Goal: Task Accomplishment & Management: Manage account settings

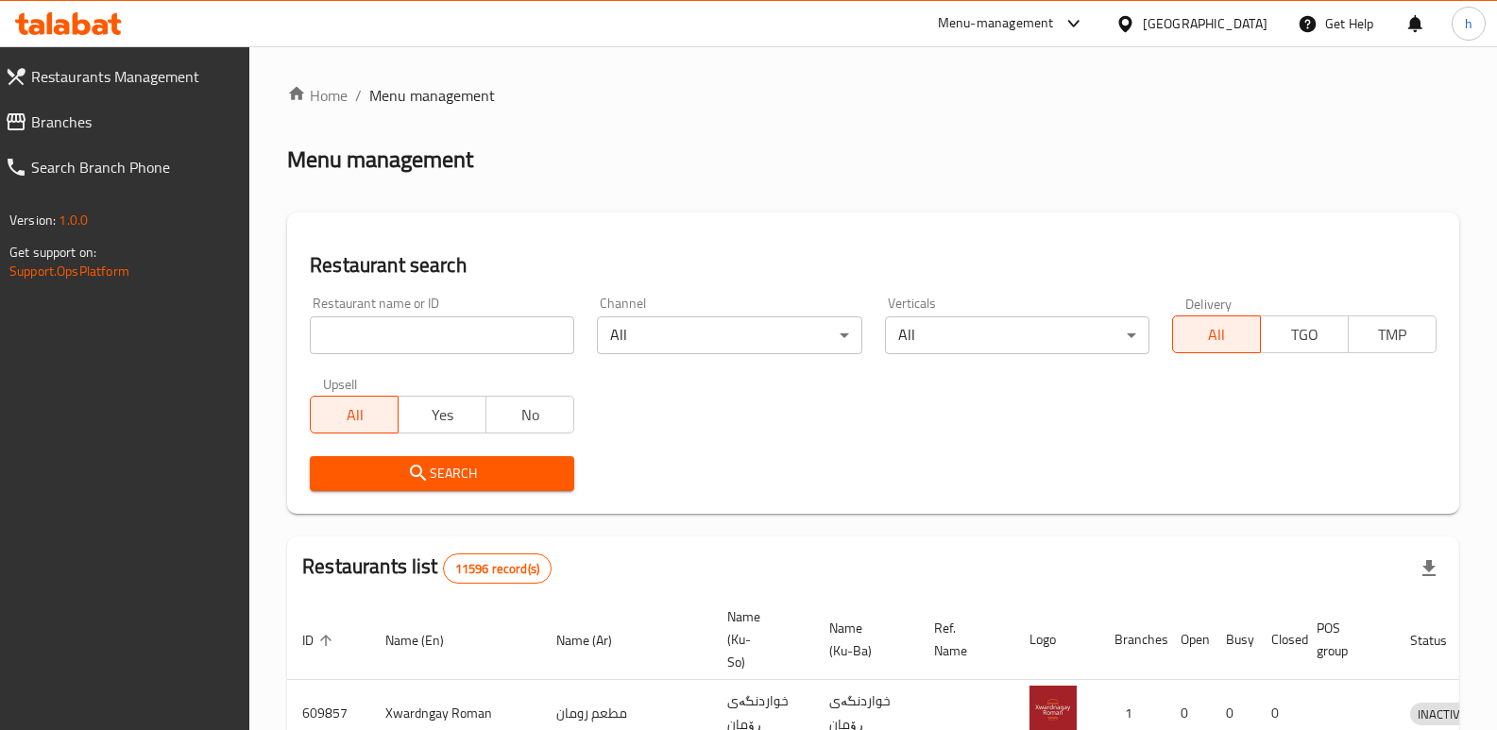
click at [87, 122] on span "Branches" at bounding box center [133, 122] width 204 height 23
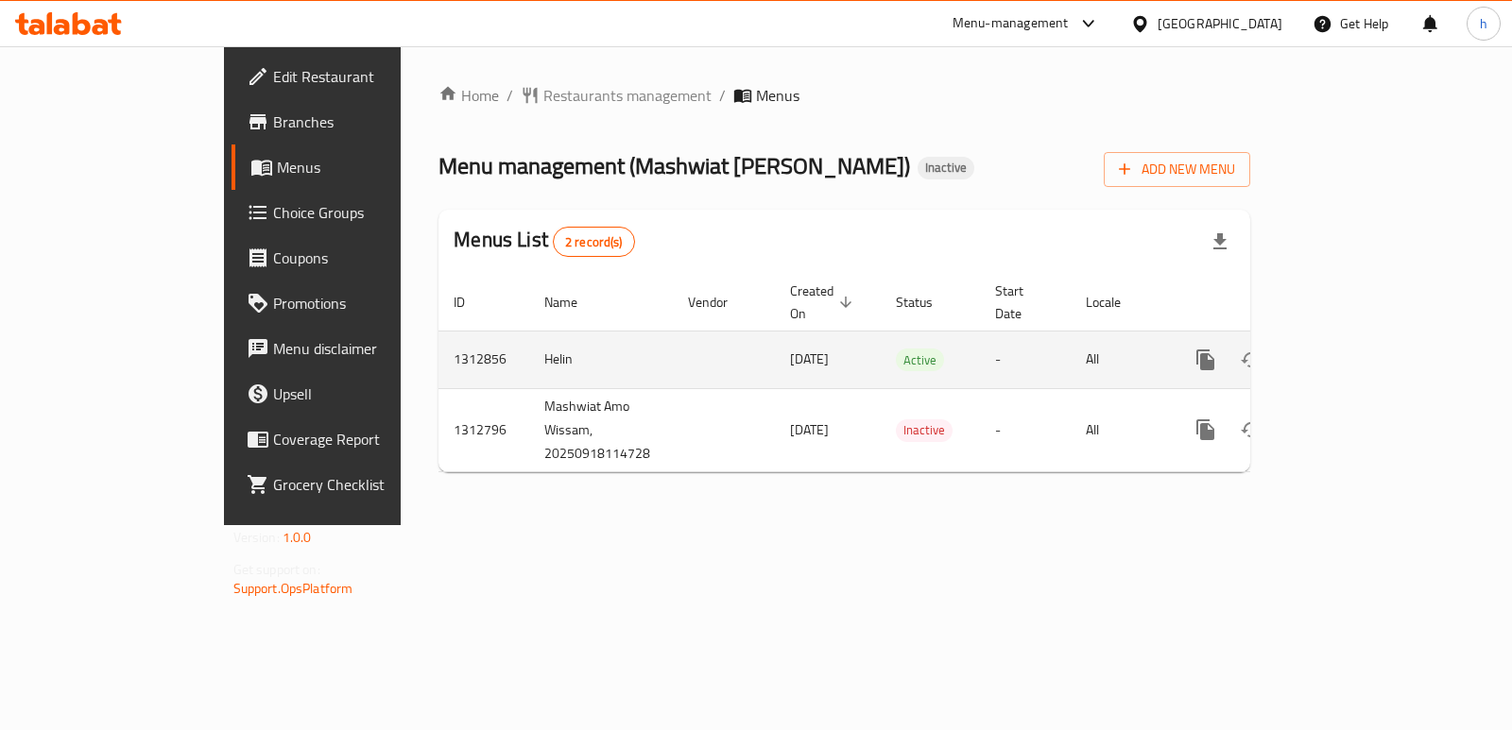
click at [1350, 351] on icon "enhanced table" at bounding box center [1341, 359] width 17 height 17
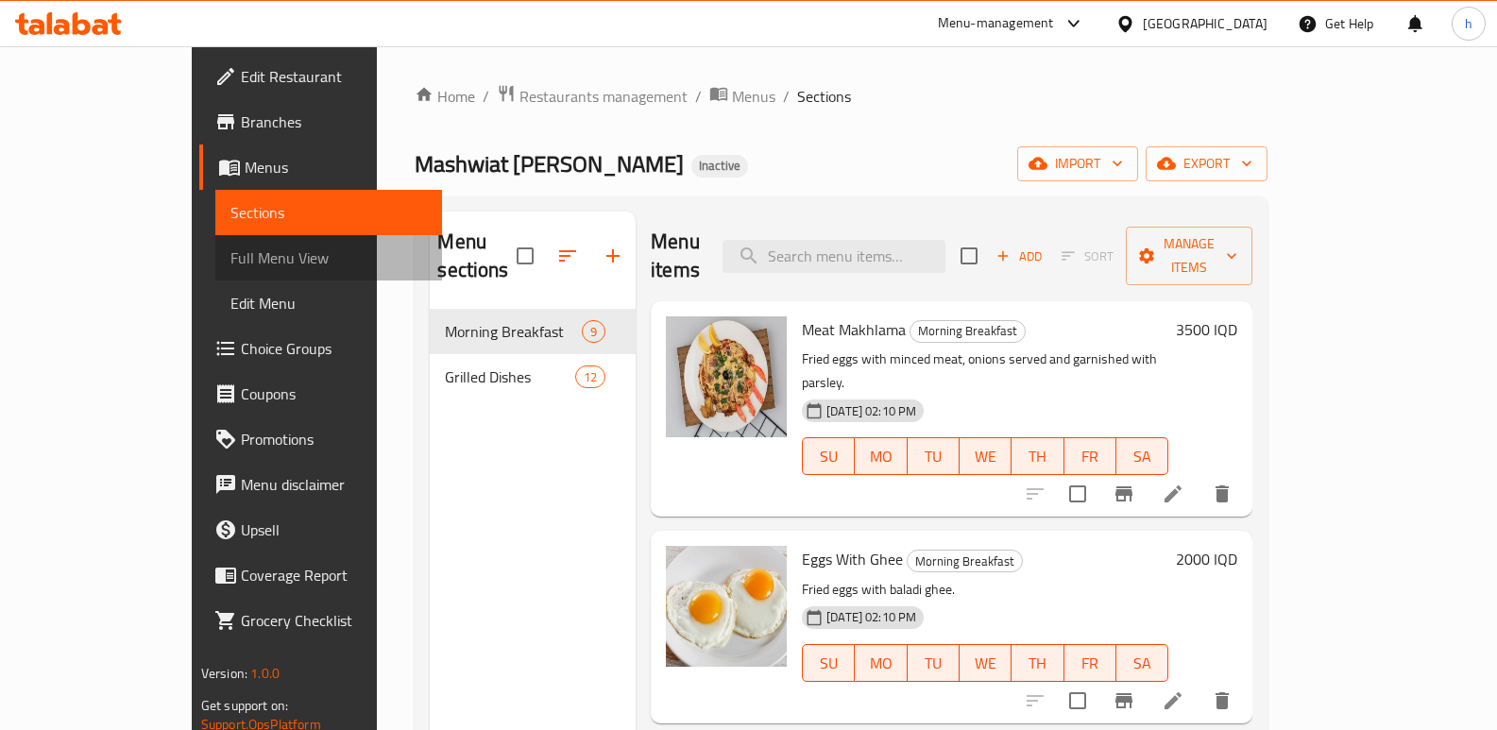
click at [231, 254] on span "Full Menu View" at bounding box center [329, 258] width 197 height 23
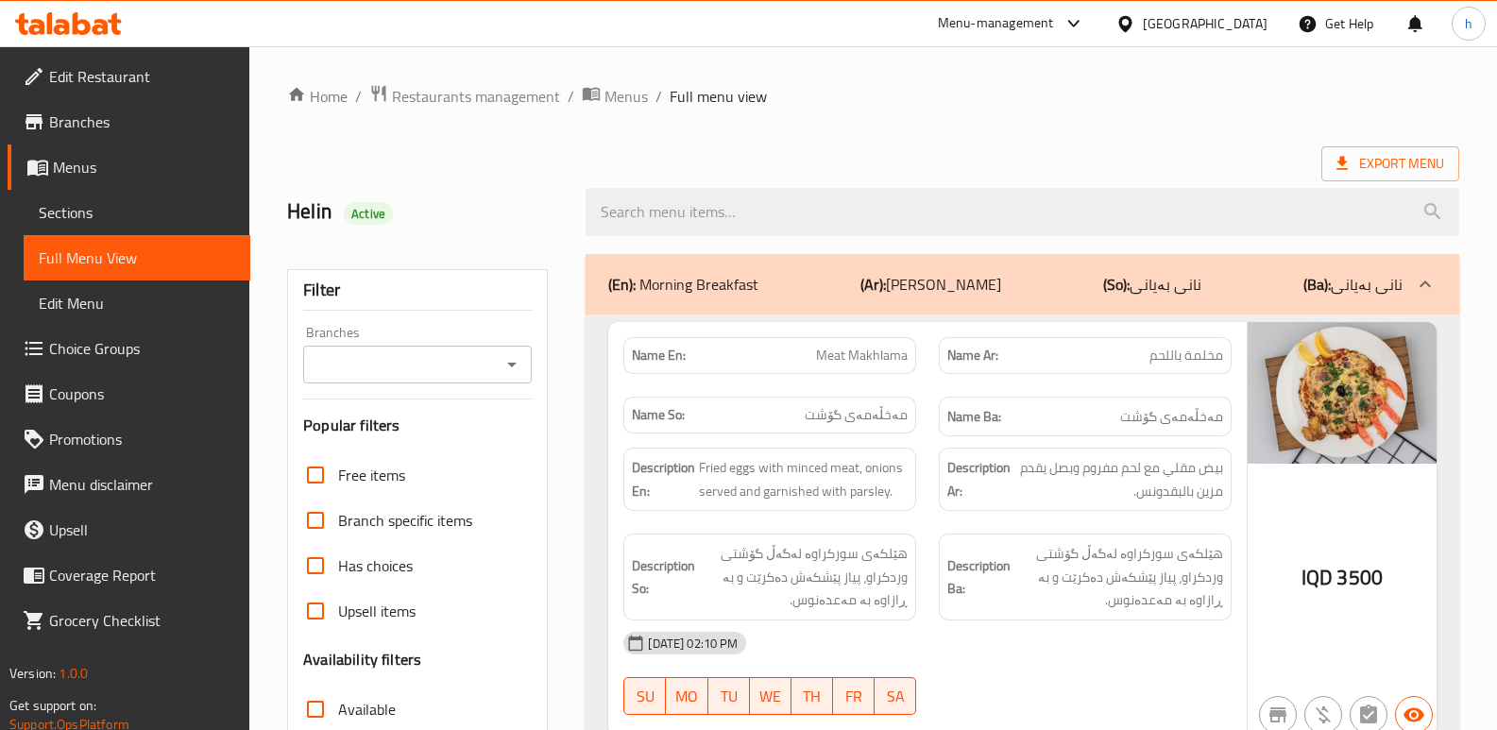
click at [111, 219] on span "Sections" at bounding box center [137, 212] width 197 height 23
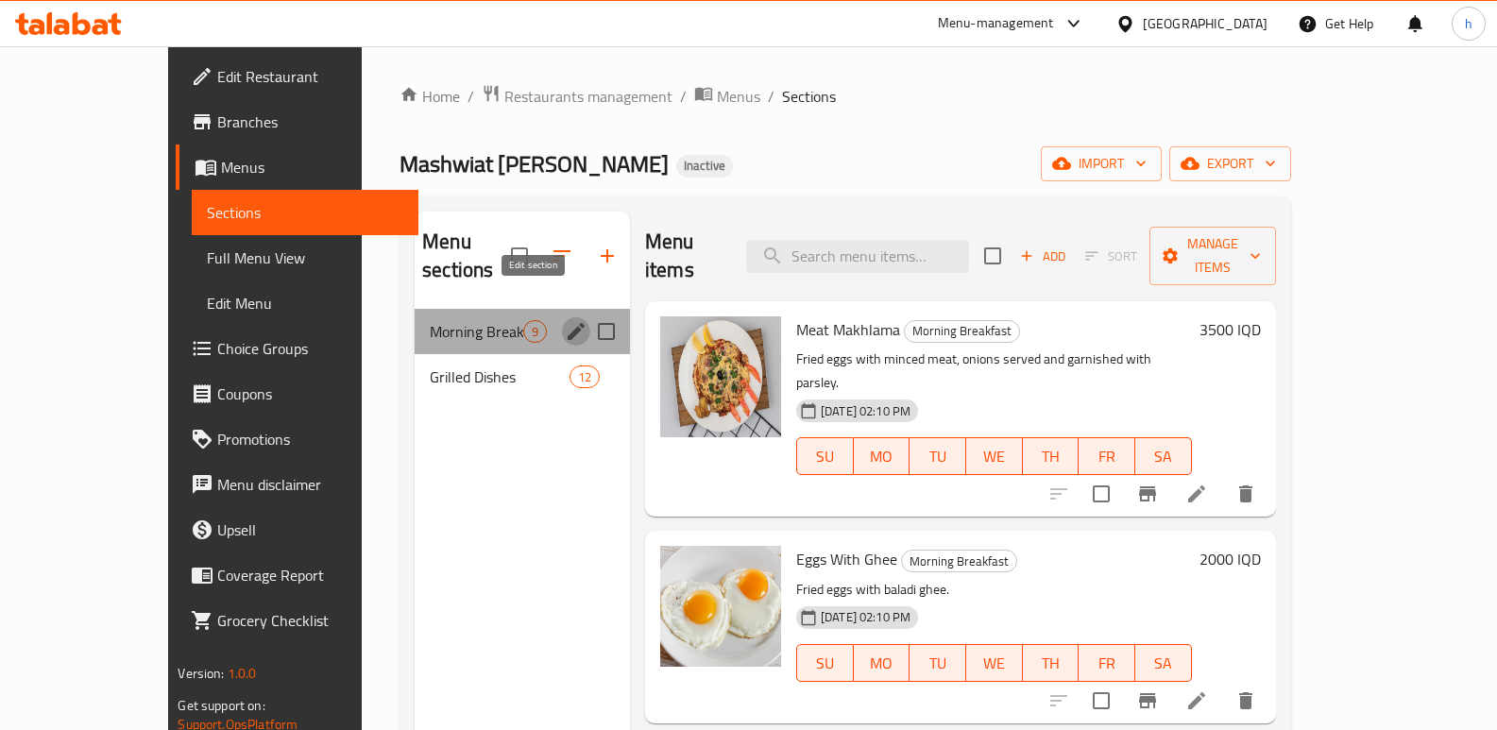
click at [565, 320] on icon "edit" at bounding box center [576, 331] width 23 height 23
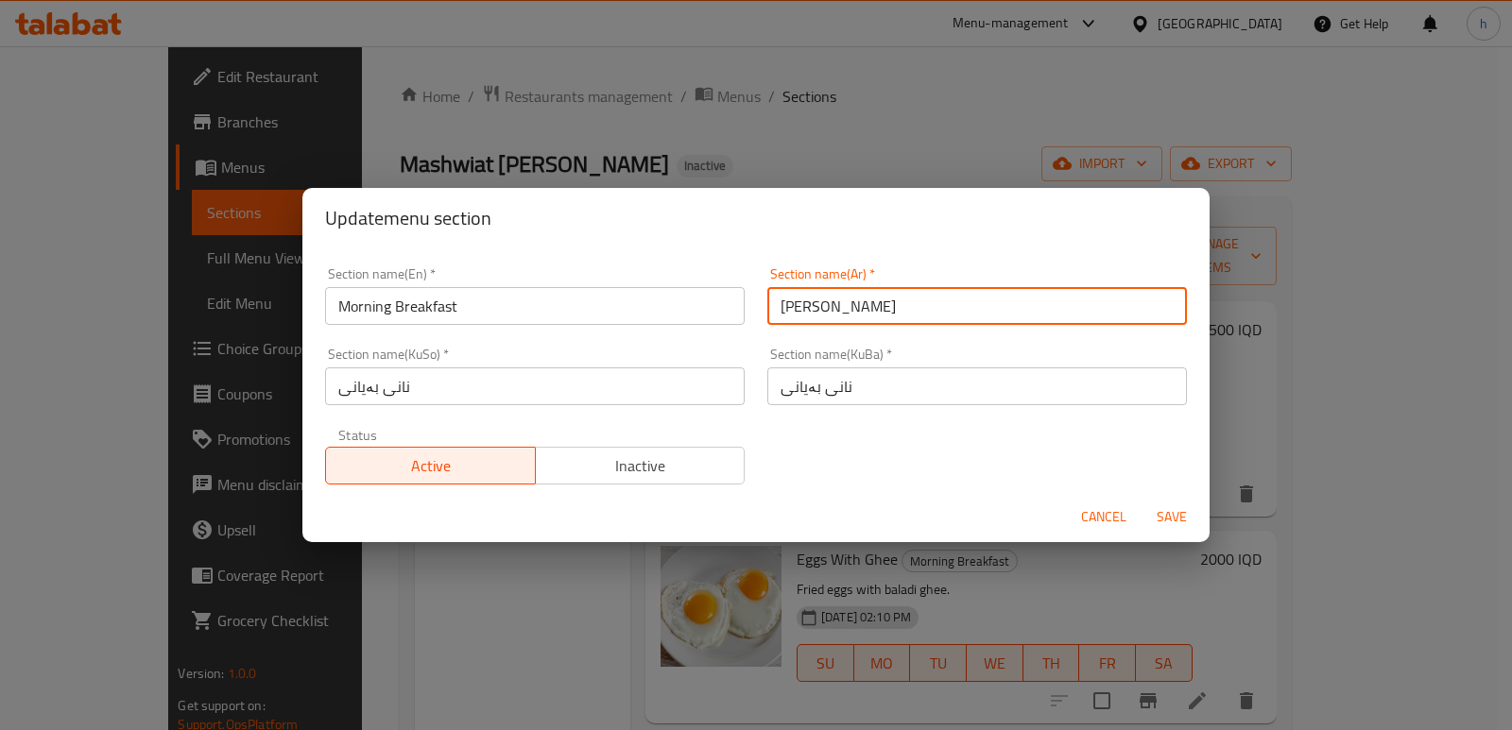
drag, startPoint x: 880, startPoint y: 310, endPoint x: 743, endPoint y: 311, distance: 137.0
click at [743, 311] on div "Section name(En)   * Morning Breakfast Section name(En) * Section name(Ar)   * …" at bounding box center [756, 376] width 884 height 240
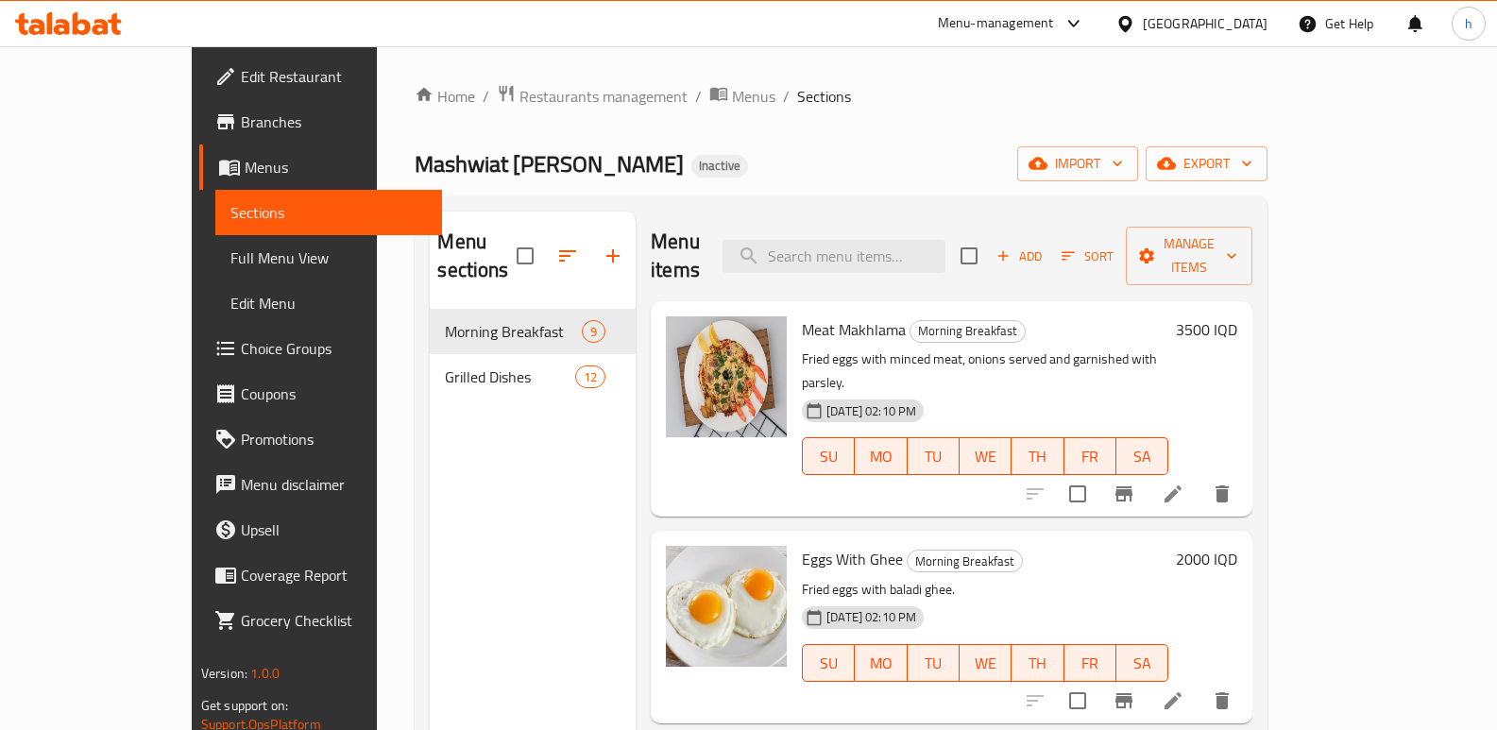
click at [215, 242] on link "Full Menu View" at bounding box center [328, 257] width 227 height 45
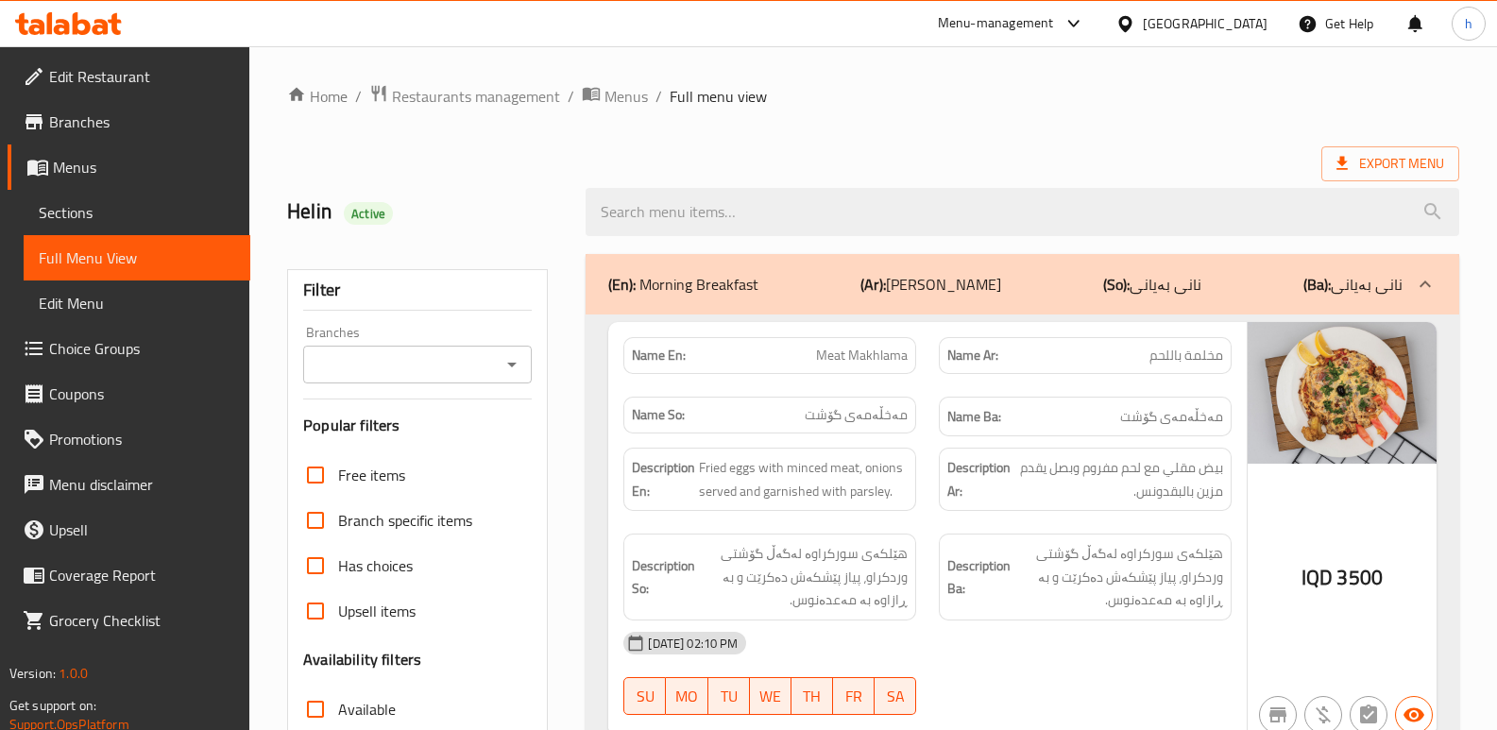
click at [391, 353] on input "Branches" at bounding box center [402, 364] width 186 height 26
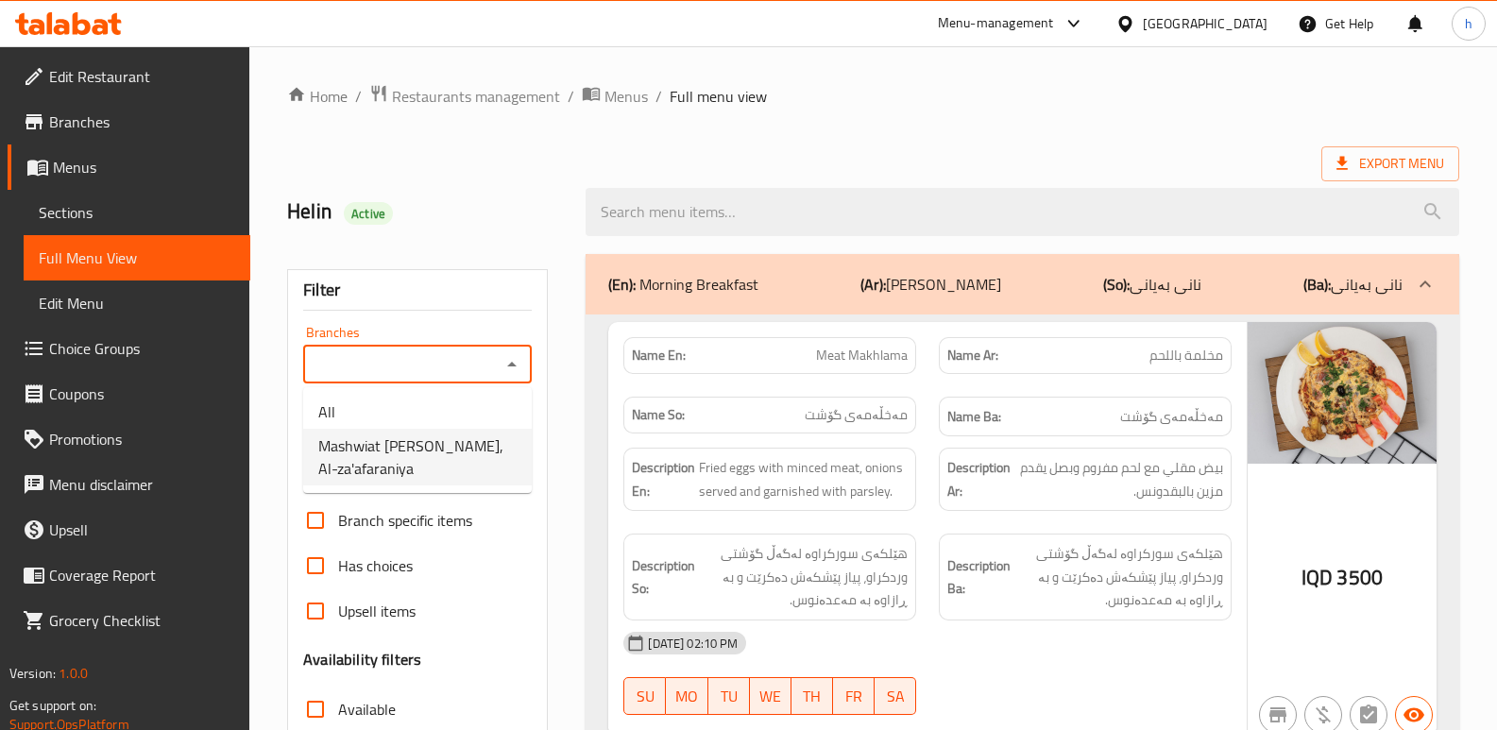
click at [460, 446] on span "Mashwiat [PERSON_NAME], Al-za'afaraniya" at bounding box center [417, 457] width 198 height 45
type input "Mashwiat [PERSON_NAME], Al-za'afaraniya"
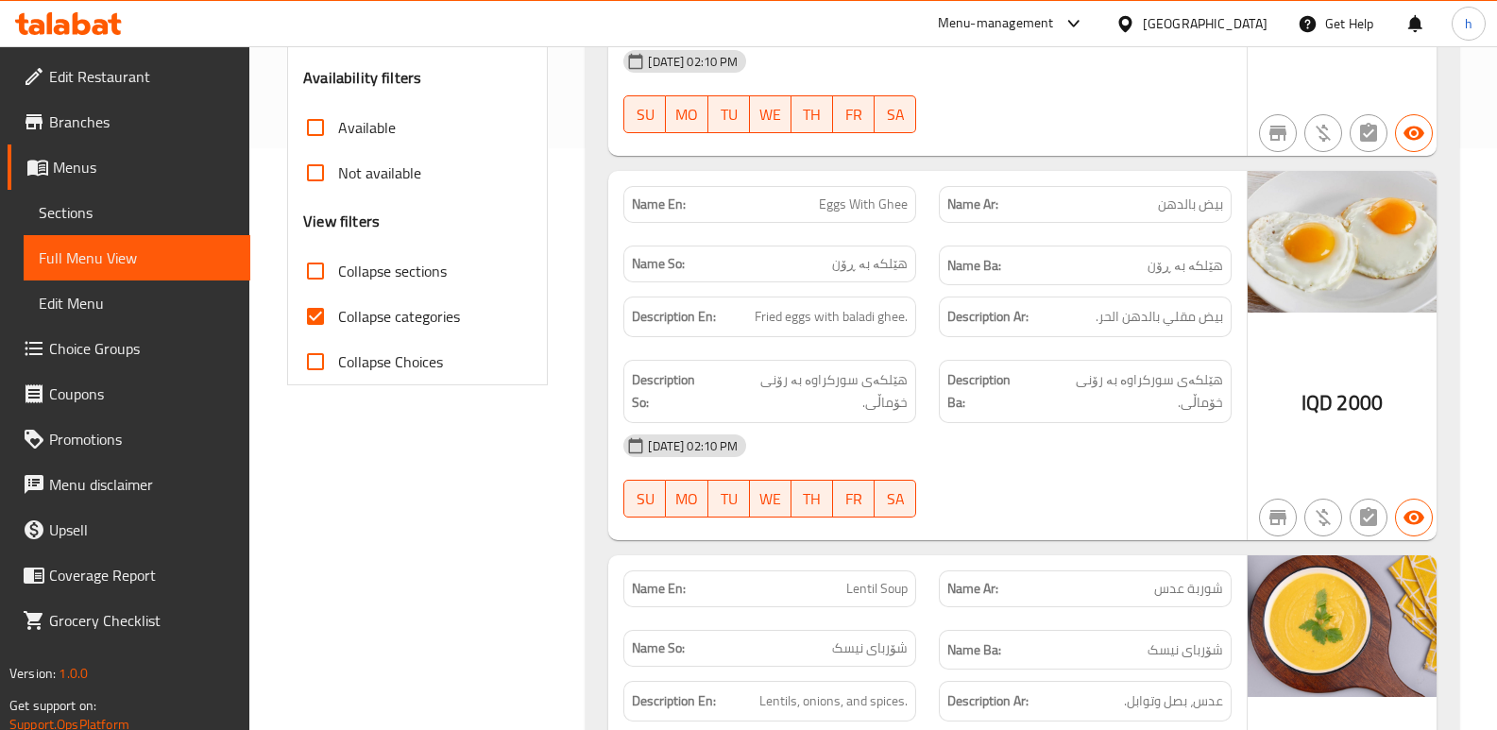
scroll to position [785, 0]
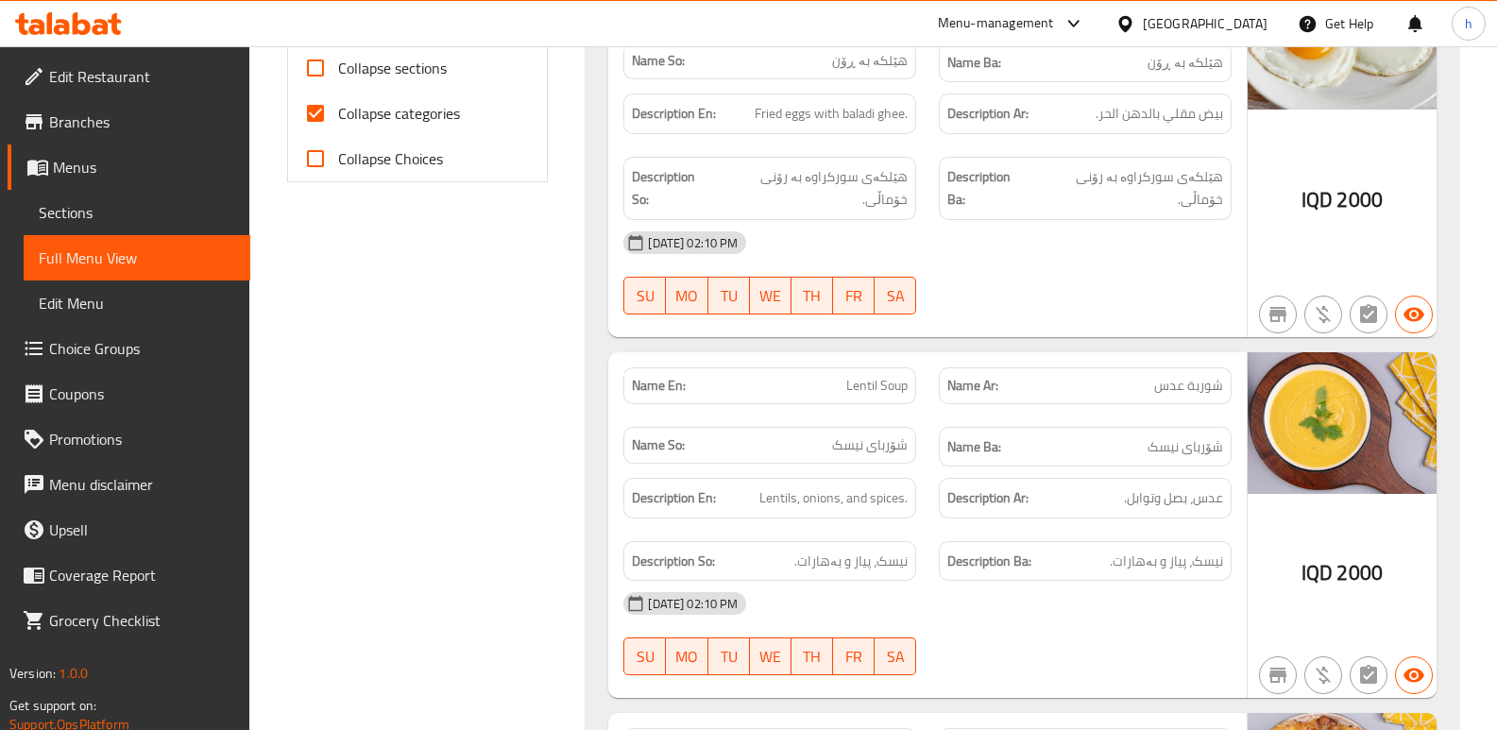
click at [310, 119] on input "Collapse categories" at bounding box center [315, 113] width 45 height 45
checkbox input "false"
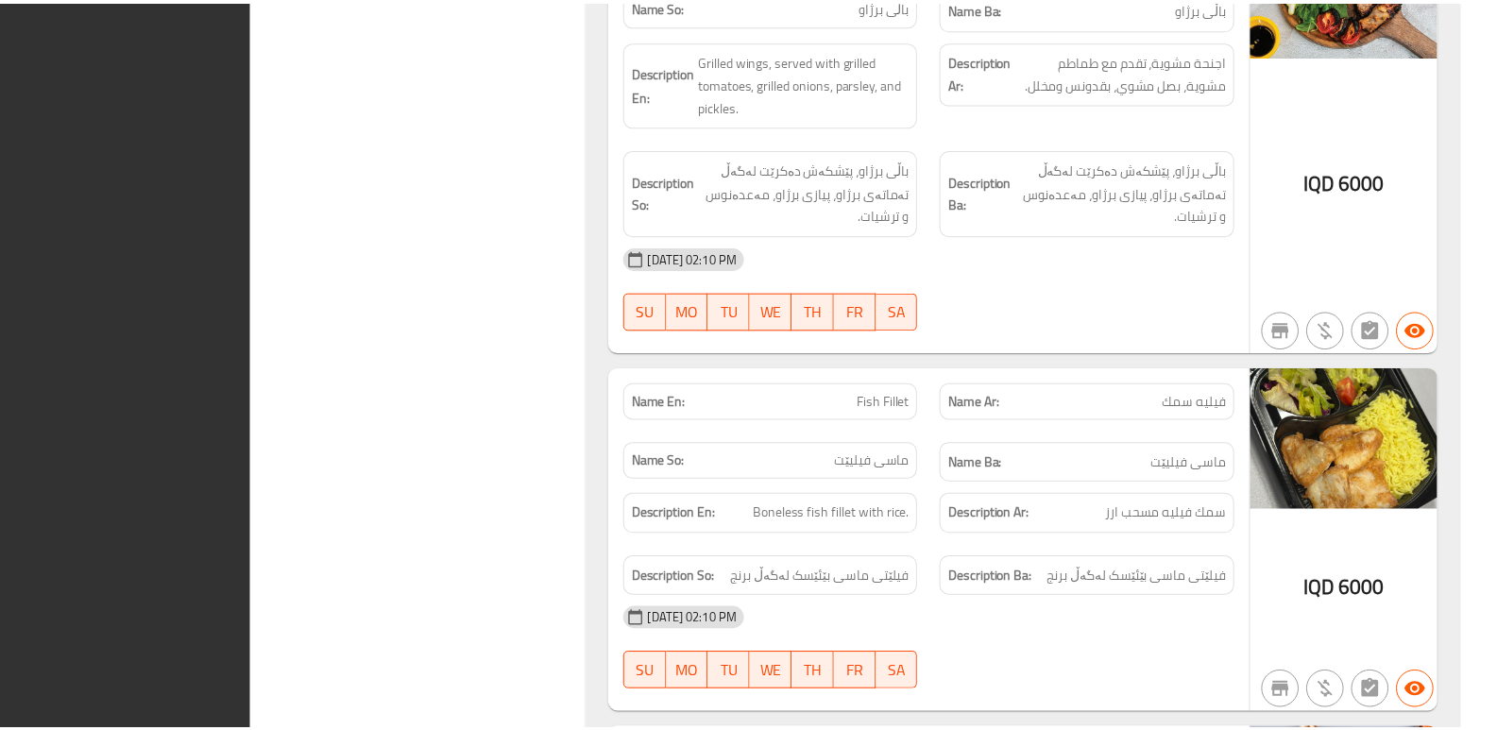
scroll to position [8596, 0]
